Goal: Information Seeking & Learning: Learn about a topic

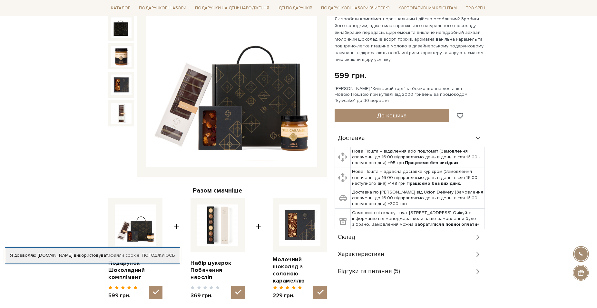
scroll to position [230, 0]
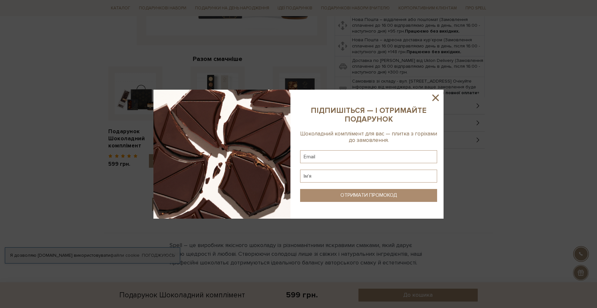
click at [437, 97] on icon at bounding box center [435, 97] width 11 height 11
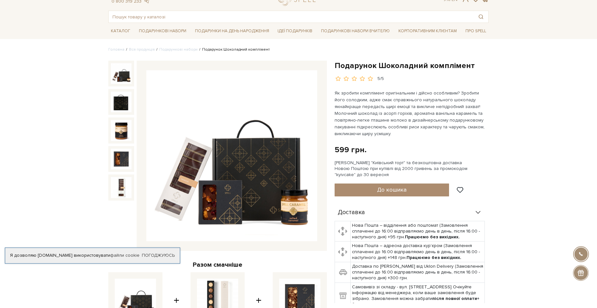
scroll to position [0, 0]
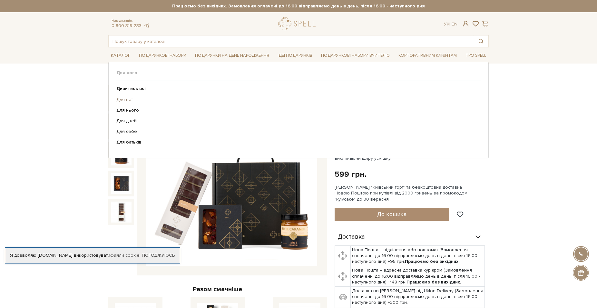
click at [120, 98] on link "Для неї" at bounding box center [295, 100] width 359 height 6
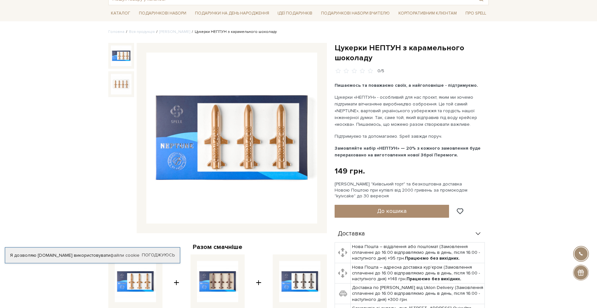
scroll to position [33, 0]
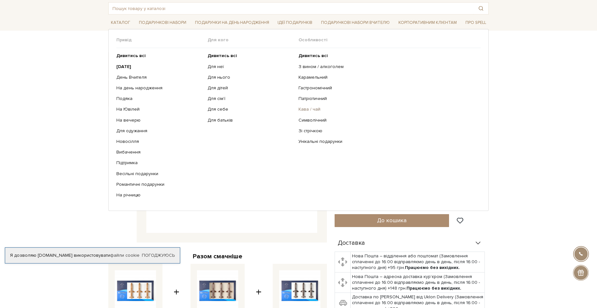
click at [314, 109] on link "Кава / чай" at bounding box center [387, 109] width 177 height 6
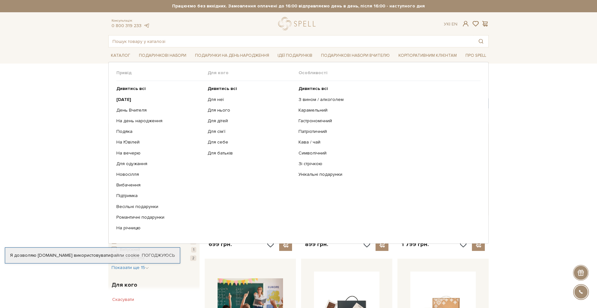
click at [136, 106] on ul "Дивитись всі Новий Рік День Вчителя На день народження Подяка" at bounding box center [161, 158] width 91 height 155
click at [136, 109] on link "День Вчителя" at bounding box center [159, 110] width 86 height 6
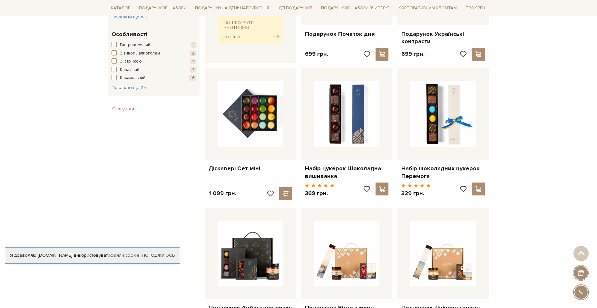
scroll to position [329, 0]
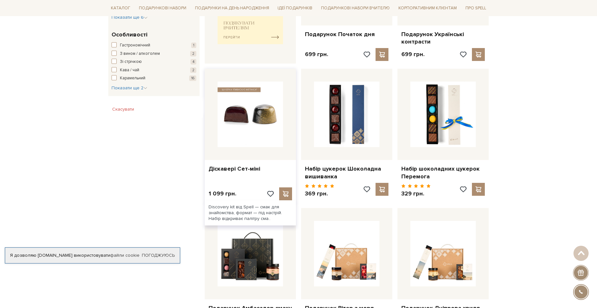
click at [259, 124] on img at bounding box center [250, 114] width 65 height 65
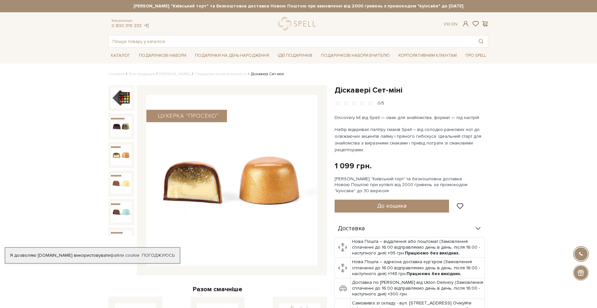
click at [120, 144] on img at bounding box center [121, 154] width 21 height 21
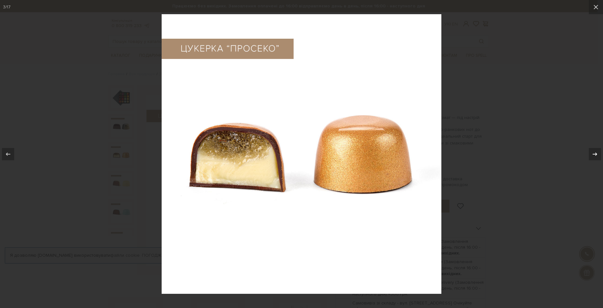
click at [592, 152] on icon at bounding box center [595, 154] width 8 height 8
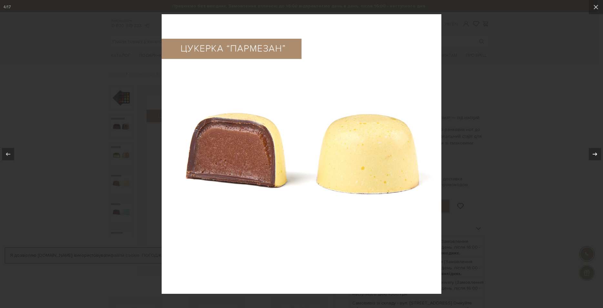
click at [592, 152] on icon at bounding box center [595, 154] width 8 height 8
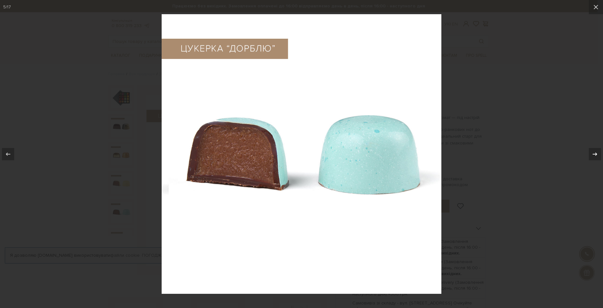
click at [592, 152] on icon at bounding box center [595, 154] width 8 height 8
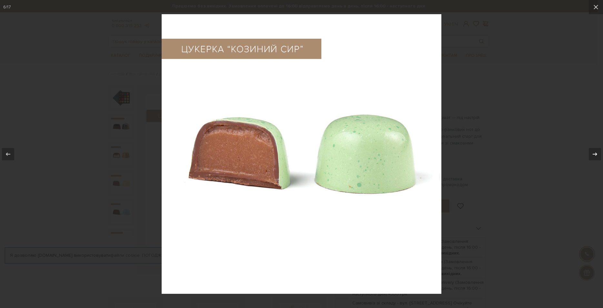
click at [592, 152] on icon at bounding box center [595, 154] width 8 height 8
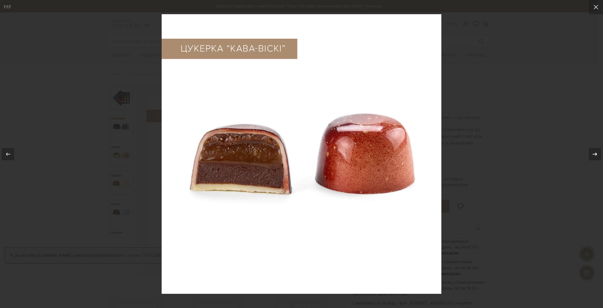
click at [592, 152] on icon at bounding box center [595, 154] width 8 height 8
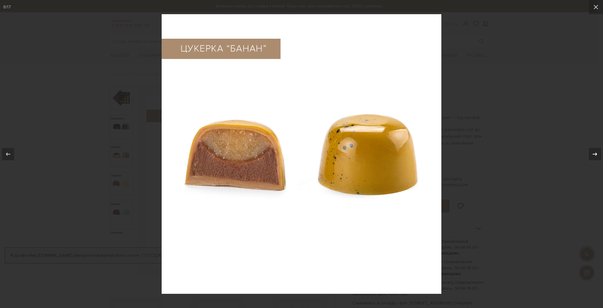
click at [592, 152] on icon at bounding box center [595, 154] width 8 height 8
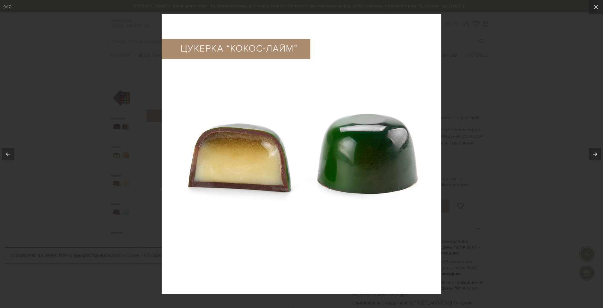
click at [592, 152] on icon at bounding box center [595, 154] width 8 height 8
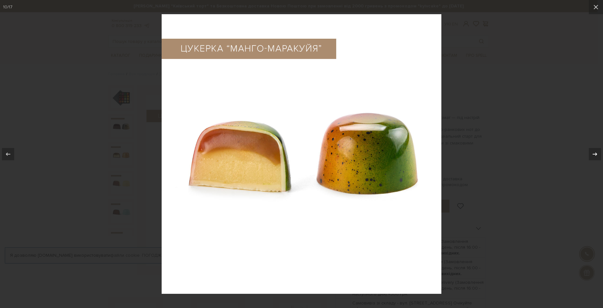
click at [592, 152] on icon at bounding box center [595, 154] width 8 height 8
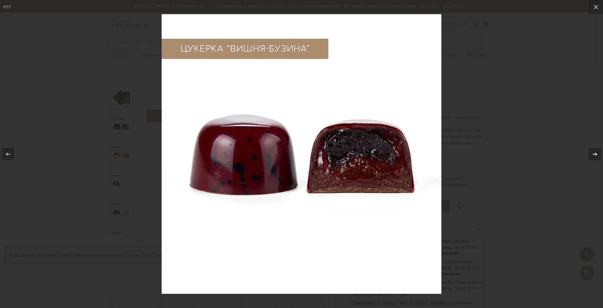
click at [592, 152] on icon at bounding box center [595, 154] width 8 height 8
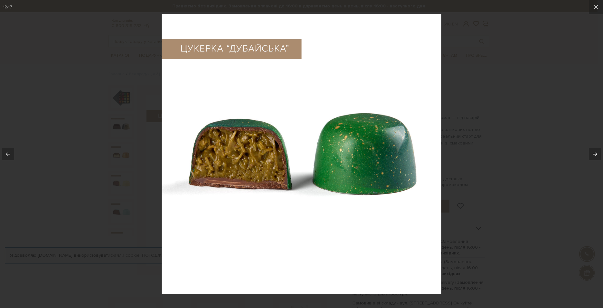
click at [592, 152] on icon at bounding box center [595, 154] width 8 height 8
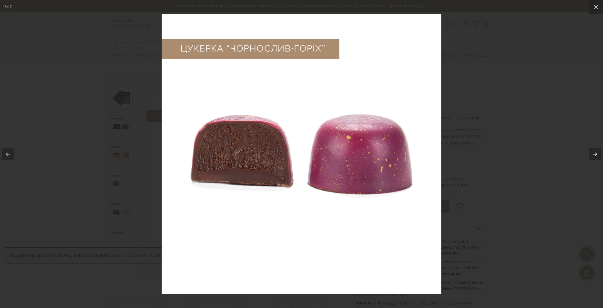
click at [592, 152] on icon at bounding box center [595, 154] width 8 height 8
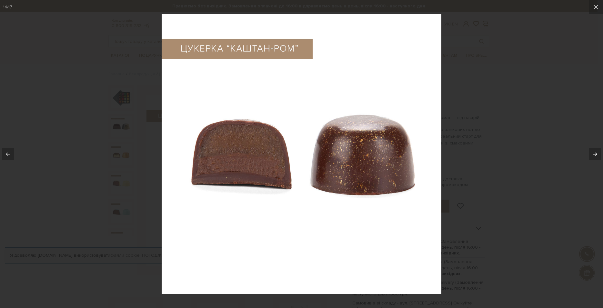
click at [592, 152] on icon at bounding box center [595, 154] width 8 height 8
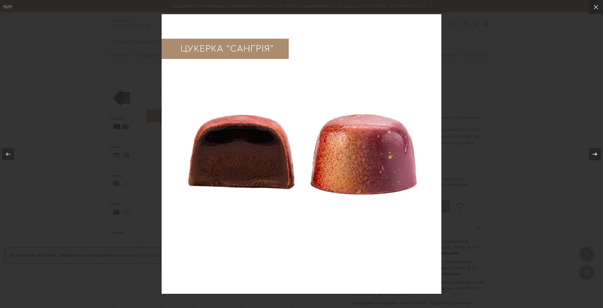
click at [592, 152] on icon at bounding box center [595, 154] width 8 height 8
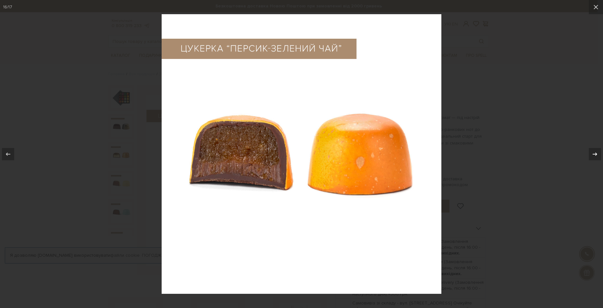
click at [594, 153] on icon at bounding box center [595, 154] width 8 height 8
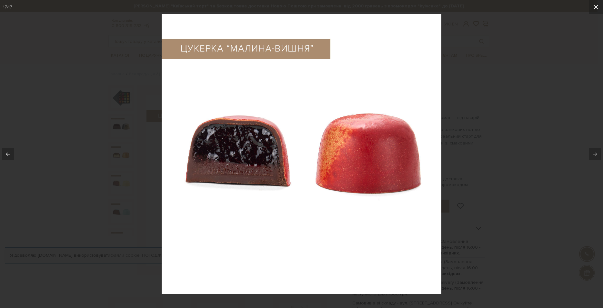
click at [594, 5] on icon at bounding box center [595, 7] width 5 height 5
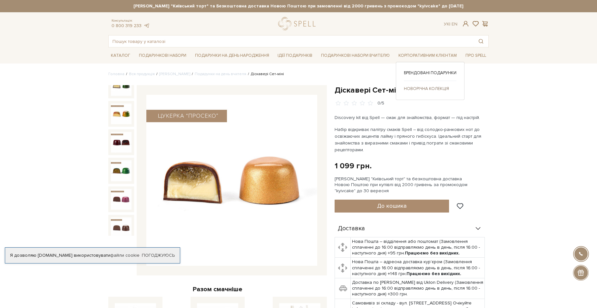
click at [422, 89] on link "Новорічна колекція" at bounding box center [430, 89] width 53 height 6
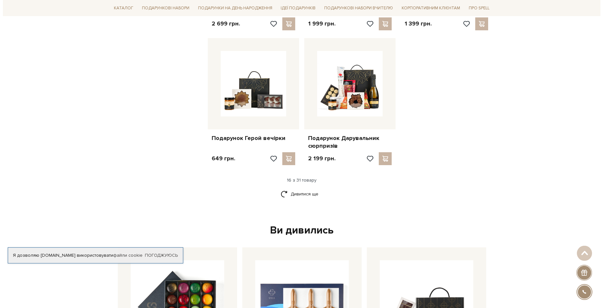
scroll to position [789, 0]
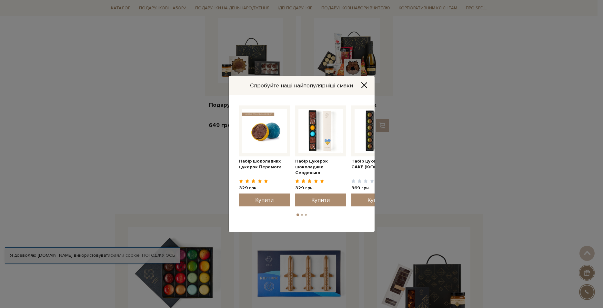
click at [260, 143] on img at bounding box center [264, 131] width 44 height 44
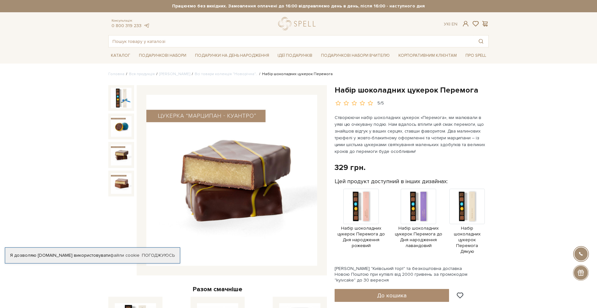
click at [113, 151] on img at bounding box center [121, 154] width 21 height 21
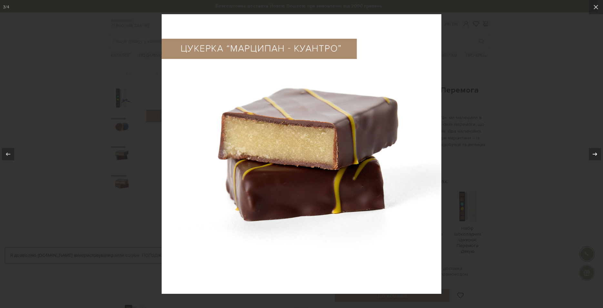
click at [594, 154] on icon at bounding box center [595, 154] width 8 height 8
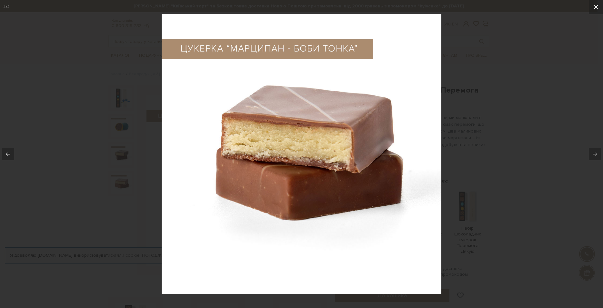
click at [597, 4] on button at bounding box center [595, 7] width 14 height 14
